Goal: Task Accomplishment & Management: Use online tool/utility

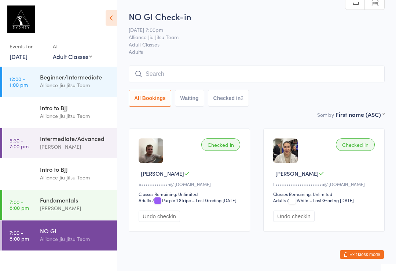
select select "1"
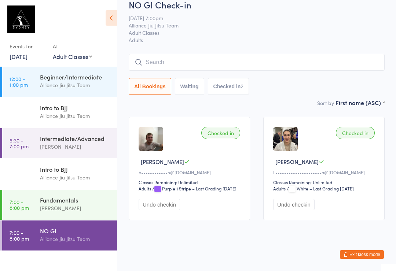
click at [365, 251] on button "Exit kiosk mode" at bounding box center [361, 254] width 44 height 9
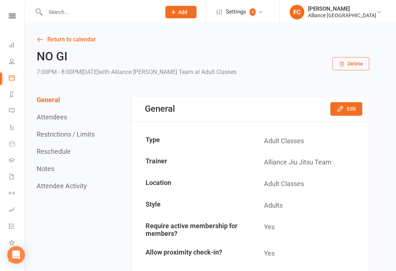
click at [111, 14] on input "text" at bounding box center [99, 12] width 112 height 10
type input "A"
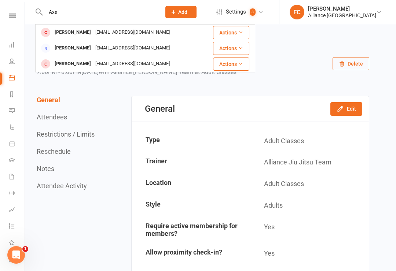
type input "Axe"
click at [243, 61] on button "Actions" at bounding box center [231, 63] width 36 height 13
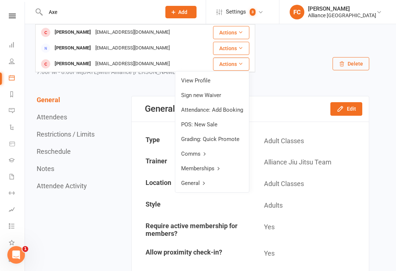
click at [214, 171] on link "Memberships" at bounding box center [212, 168] width 74 height 15
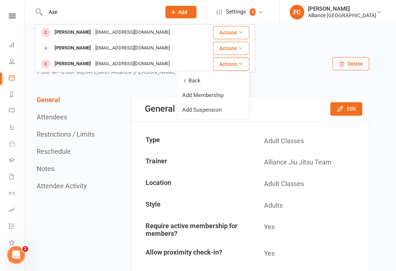
click at [143, 66] on div "[EMAIL_ADDRESS][DOMAIN_NAME]" at bounding box center [132, 64] width 79 height 11
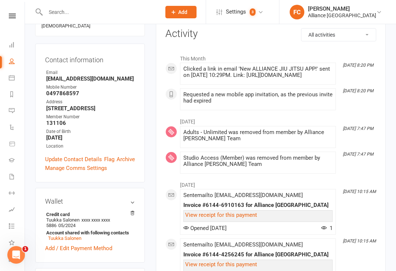
scroll to position [98, 0]
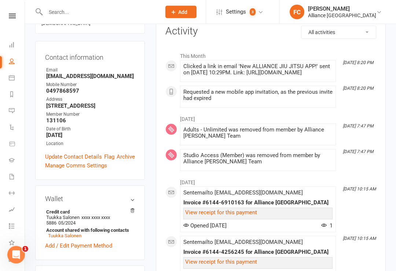
click at [90, 242] on link "Add / Edit Payment Method" at bounding box center [78, 246] width 67 height 9
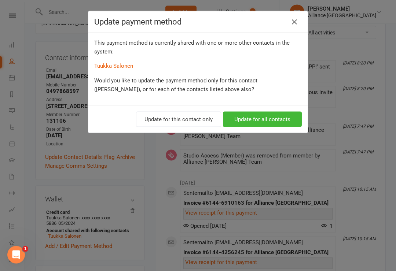
scroll to position [98, 0]
click at [199, 119] on button "Update for this contact only" at bounding box center [178, 119] width 85 height 15
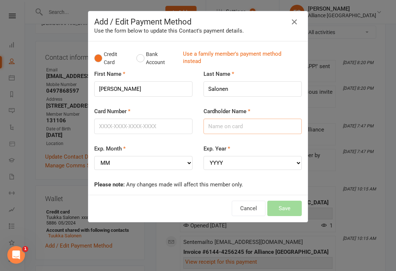
click at [255, 126] on input "Cardholder Name" at bounding box center [252, 126] width 98 height 15
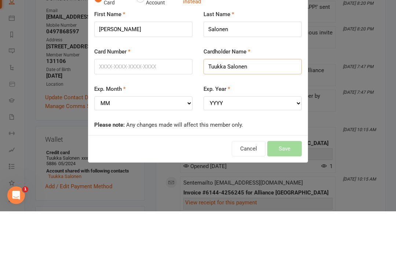
type input "Tuukka Salonen"
click at [147, 119] on input "Card Number" at bounding box center [143, 126] width 98 height 15
type input "[CREDIT_CARD_NUMBER]"
click at [170, 156] on select "MM 01 02 03 04 05 06 07 08 09 10 11 12" at bounding box center [143, 163] width 98 height 14
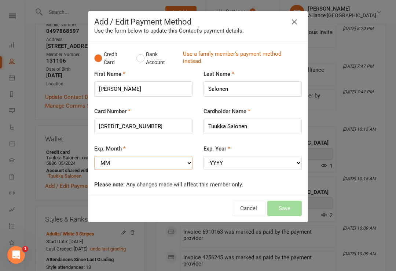
select select "02"
click at [252, 162] on select "YYYY 2025 2026 2027 2028 2029 2030 2031 2032 2033 2034" at bounding box center [252, 163] width 98 height 14
select select "2027"
click at [290, 201] on button "Save" at bounding box center [284, 208] width 34 height 15
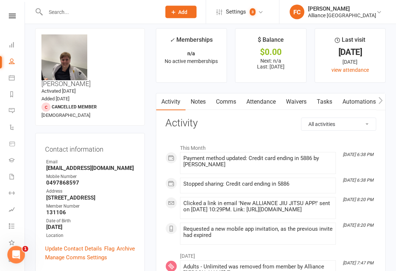
scroll to position [0, 0]
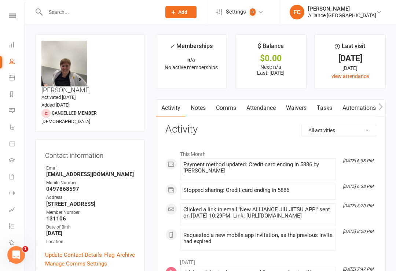
click at [192, 8] on button "Add" at bounding box center [180, 12] width 31 height 12
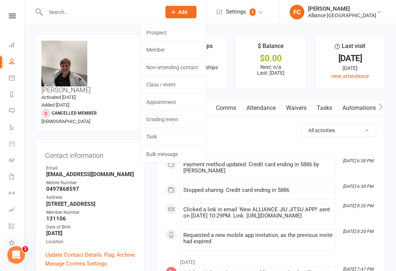
click at [263, 129] on h3 "Activity" at bounding box center [270, 129] width 211 height 11
click at [205, 15] on div "Prospect Member Non-attending contact Class / event Appointment Grading event T…" at bounding box center [181, 12] width 50 height 24
click at [186, 10] on span "Add" at bounding box center [182, 12] width 9 height 6
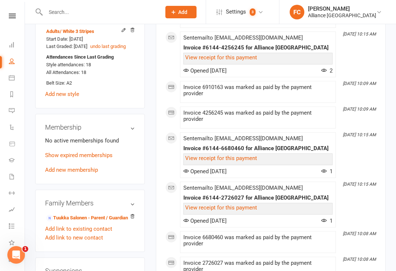
scroll to position [354, 0]
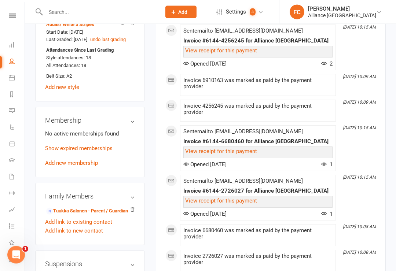
click at [88, 160] on link "Add new membership" at bounding box center [71, 163] width 53 height 7
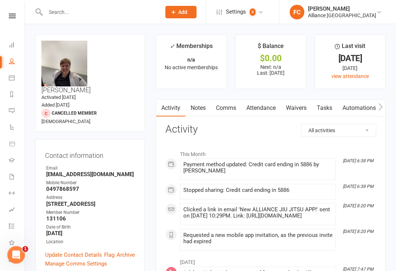
click at [19, 55] on link "People" at bounding box center [17, 62] width 16 height 16
select select "100"
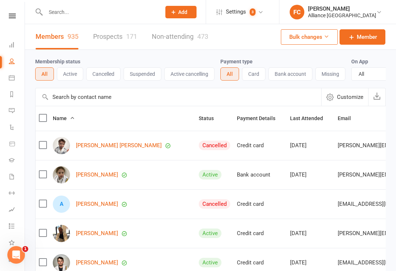
click at [10, 45] on icon at bounding box center [12, 45] width 6 height 6
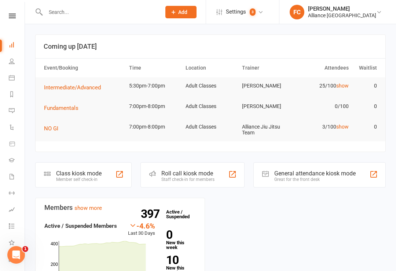
click at [99, 170] on div "Class kiosk mode" at bounding box center [78, 173] width 45 height 7
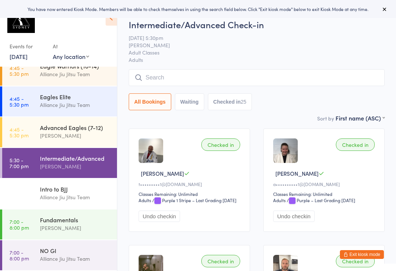
scroll to position [165, 0]
click at [86, 220] on div "Fundamentals" at bounding box center [75, 220] width 71 height 8
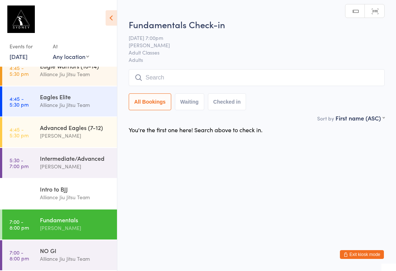
click at [166, 80] on input "search" at bounding box center [257, 77] width 256 height 17
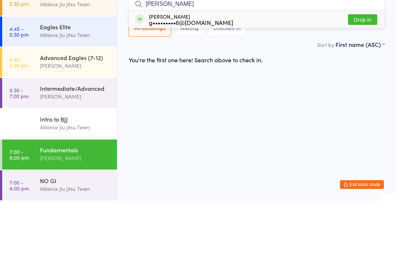
type input "Gus"
click at [356, 84] on button "Drop in" at bounding box center [362, 89] width 29 height 11
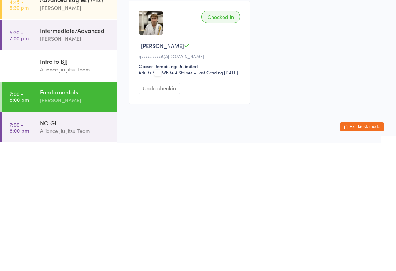
click at [86, 224] on div "[PERSON_NAME]" at bounding box center [75, 228] width 71 height 8
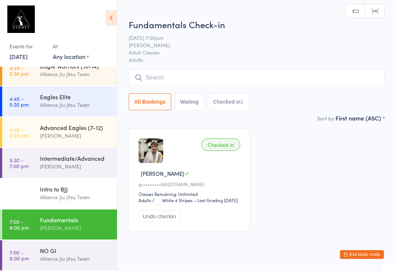
click at [240, 78] on input "search" at bounding box center [257, 77] width 256 height 17
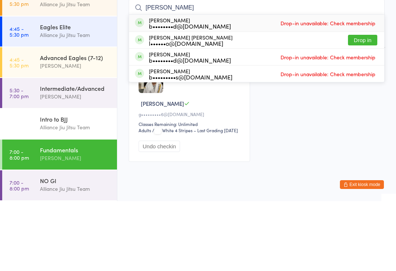
type input "Luiz"
click at [363, 105] on button "Drop in" at bounding box center [362, 110] width 29 height 11
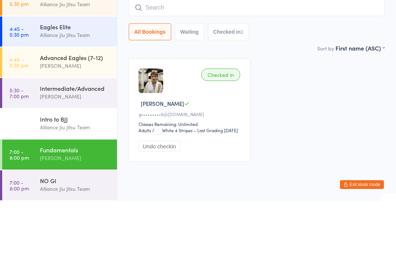
scroll to position [27, 0]
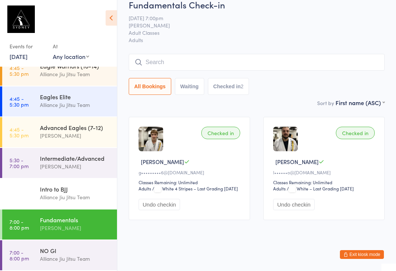
click at [178, 54] on input "search" at bounding box center [257, 62] width 256 height 17
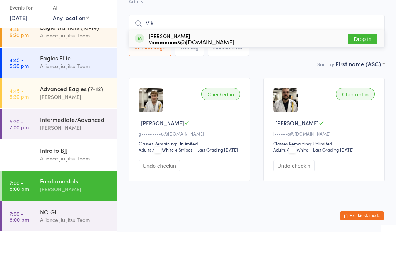
type input "Vik"
click at [168, 78] on div "v••••••••••s@gmail.com" at bounding box center [191, 81] width 85 height 6
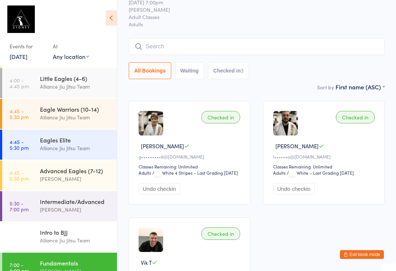
scroll to position [120, 0]
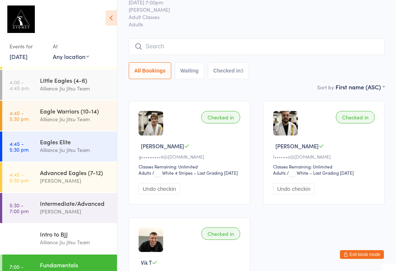
click at [52, 119] on div "Alliance Jiu Jitsu Team" at bounding box center [75, 119] width 71 height 8
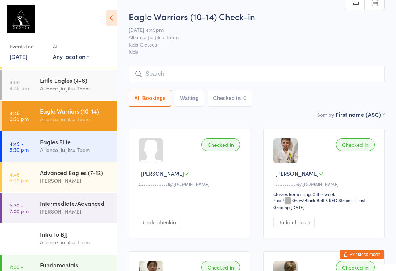
click at [208, 77] on input "search" at bounding box center [257, 74] width 256 height 17
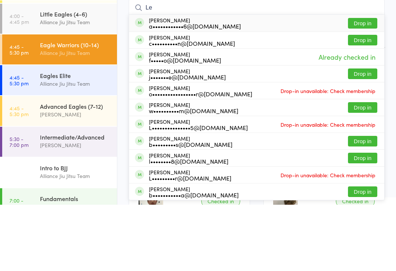
type input "L"
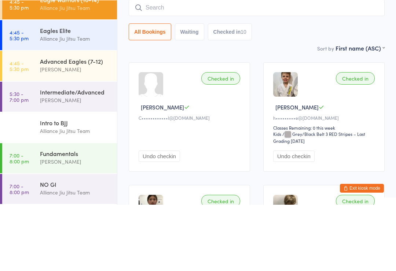
scroll to position [165, 0]
click at [68, 154] on div "Intermediate/Advanced" at bounding box center [75, 158] width 71 height 8
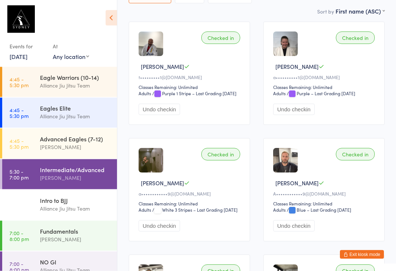
scroll to position [107, 0]
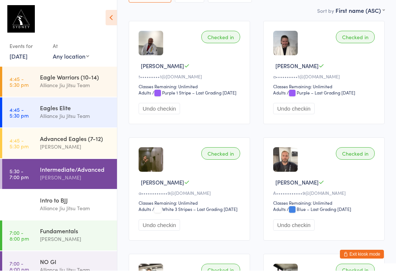
click at [59, 238] on div "[PERSON_NAME]" at bounding box center [75, 239] width 71 height 8
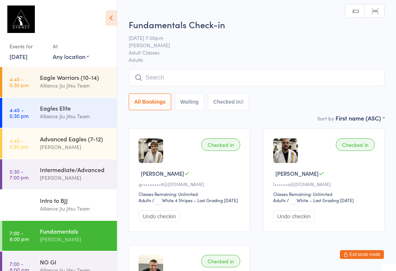
click at [175, 81] on input "search" at bounding box center [257, 77] width 256 height 17
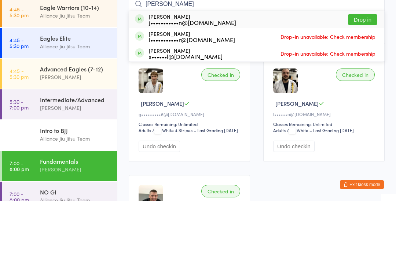
type input "Joel"
click at [190, 89] on div "j•••••••••••n@outlook.com" at bounding box center [192, 92] width 87 height 6
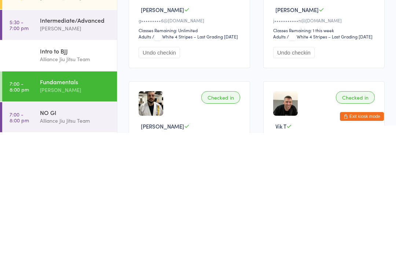
scroll to position [165, 0]
click at [54, 216] on div "Fundamentals" at bounding box center [75, 220] width 71 height 8
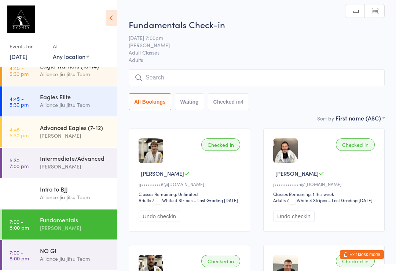
click at [150, 73] on input "search" at bounding box center [257, 77] width 256 height 17
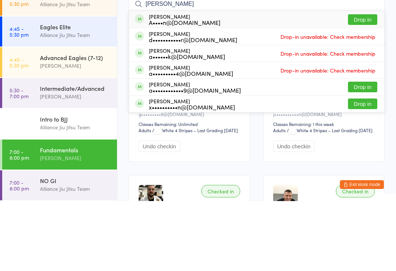
type input "Andrew"
click at [181, 89] on div "A••••n@hotmail.com" at bounding box center [184, 92] width 71 height 6
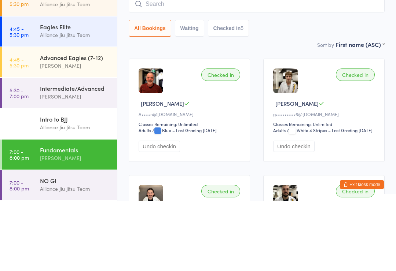
scroll to position [70, 0]
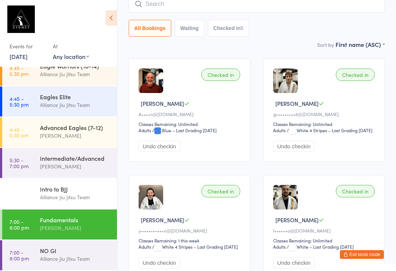
click at [207, 7] on input "search" at bounding box center [257, 4] width 256 height 17
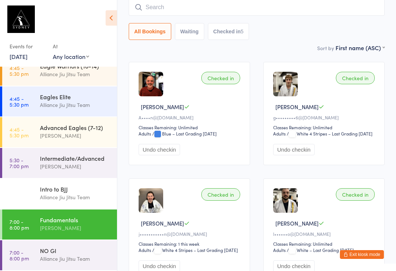
scroll to position [66, 0]
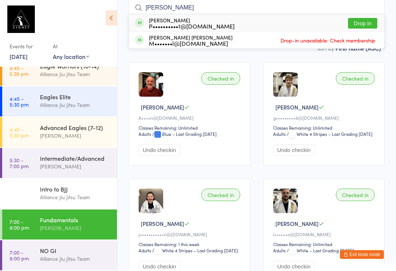
type input "Pamel"
click at [370, 22] on button "Drop in" at bounding box center [362, 23] width 29 height 11
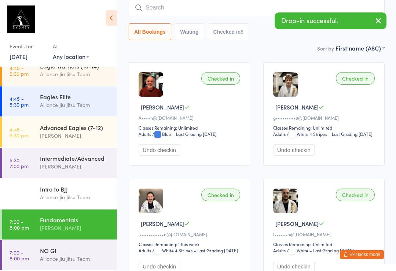
click at [203, 12] on input "search" at bounding box center [257, 7] width 256 height 17
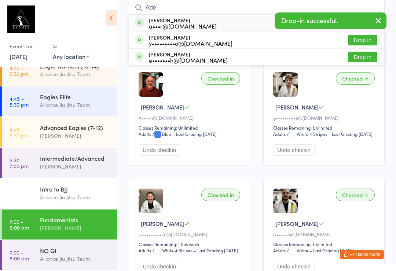
type input "Ade"
click at [365, 60] on button "Drop in" at bounding box center [362, 57] width 29 height 11
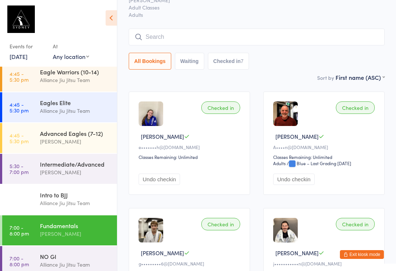
scroll to position [36, 0]
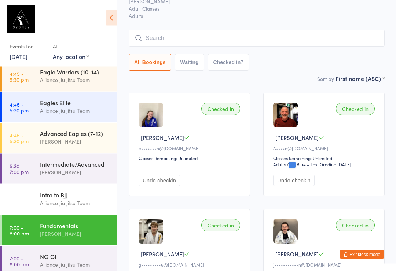
click at [83, 90] on div "Eagle Warriors (10-14) Alliance Jiu Jitsu Team" at bounding box center [78, 76] width 77 height 29
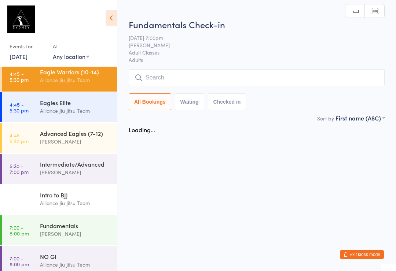
click at [192, 75] on input "search" at bounding box center [257, 77] width 256 height 17
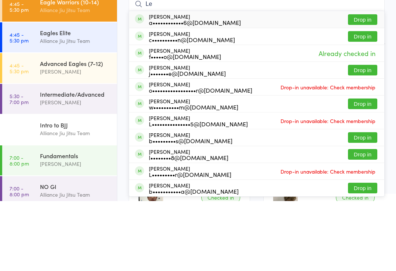
type input "L"
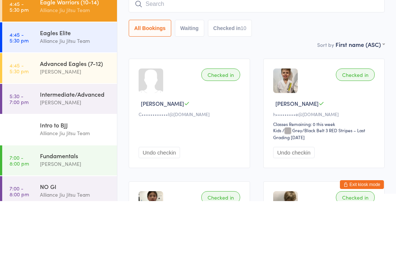
scroll to position [70, 0]
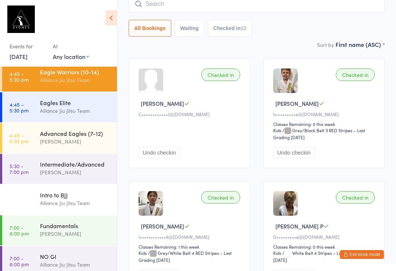
click at [264, 3] on input "search" at bounding box center [257, 4] width 256 height 17
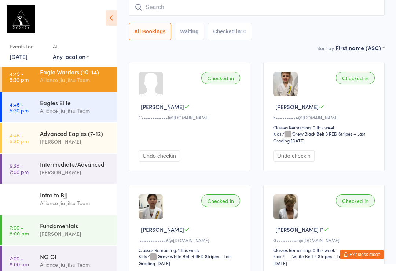
scroll to position [66, 0]
type input "Todd"
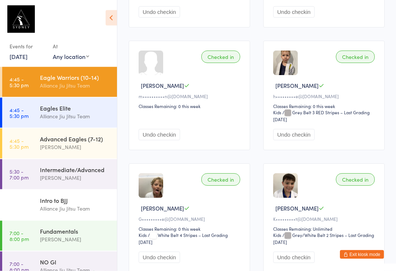
scroll to position [517, 0]
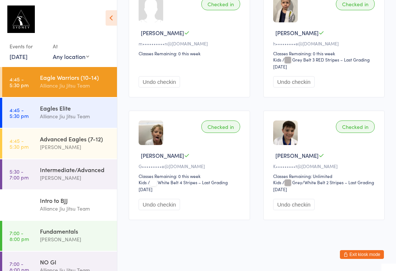
click at [83, 241] on div "[PERSON_NAME]" at bounding box center [75, 239] width 71 height 8
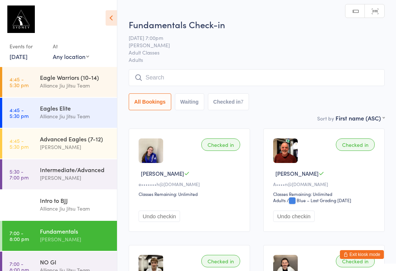
click at [225, 84] on input "search" at bounding box center [257, 77] width 256 height 17
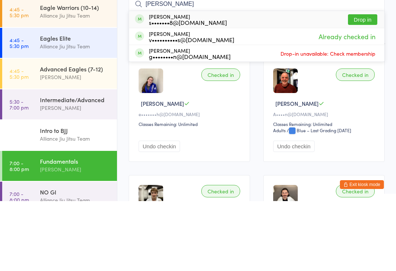
type input "Todd"
click at [363, 84] on button "Drop in" at bounding box center [362, 89] width 29 height 11
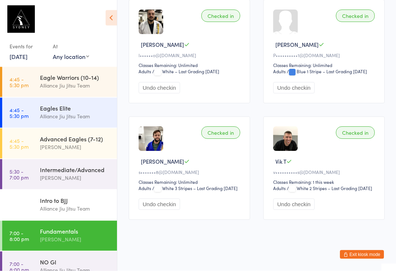
scroll to position [386, 0]
